Goal: Task Accomplishment & Management: Use online tool/utility

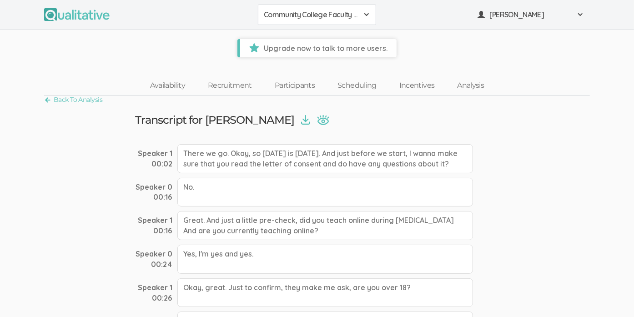
click at [67, 10] on img at bounding box center [76, 14] width 65 height 13
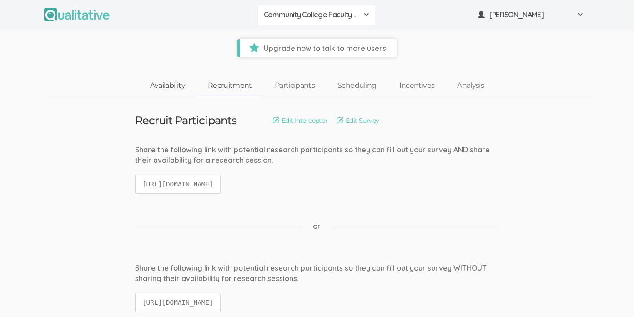
click at [177, 89] on link "Availability" at bounding box center [168, 86] width 58 height 20
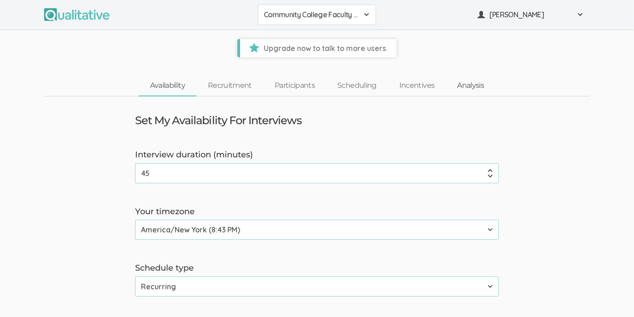
click at [456, 83] on link "Analysis" at bounding box center [471, 86] width 50 height 20
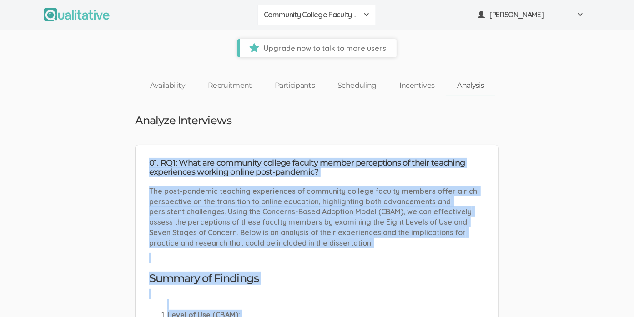
drag, startPoint x: 407, startPoint y: 207, endPoint x: 146, endPoint y: 164, distance: 265.1
copy ul "01. RQ1: What are community college faculty member perceptions of their teachin…"
